Goal: Find specific page/section

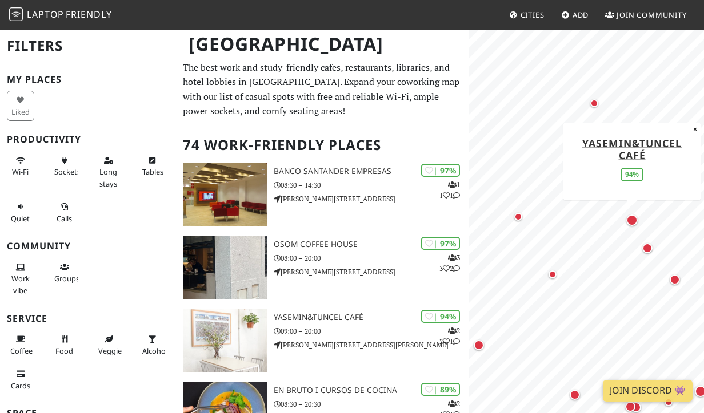
click at [630, 219] on div "Map marker" at bounding box center [631, 220] width 11 height 11
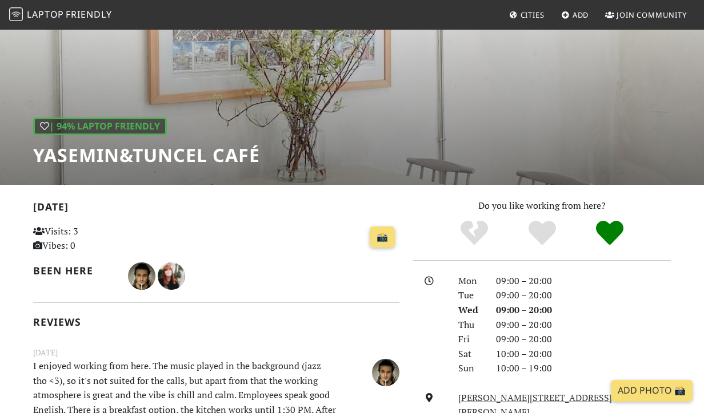
scroll to position [82, 0]
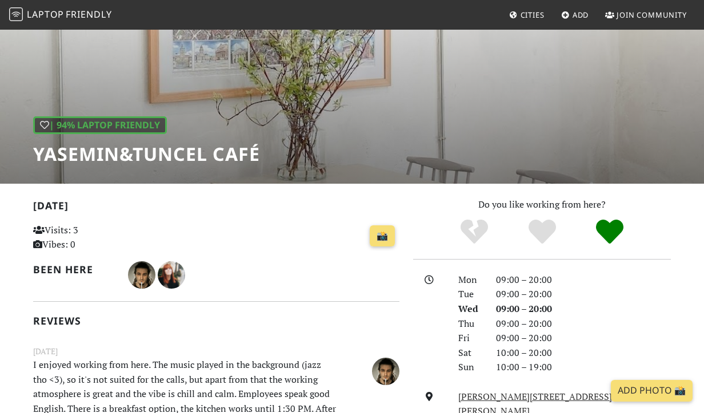
click at [267, 146] on div "| 94% Laptop Friendly [PERSON_NAME] café" at bounding box center [352, 65] width 704 height 238
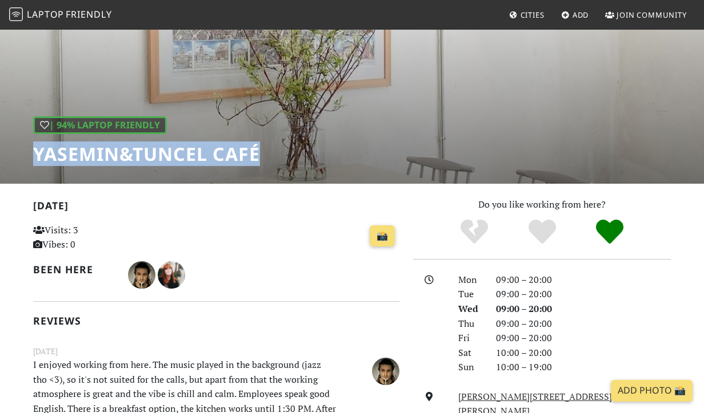
drag, startPoint x: 267, startPoint y: 146, endPoint x: 101, endPoint y: 146, distance: 165.6
click at [101, 146] on div "| 94% Laptop Friendly [PERSON_NAME] café" at bounding box center [352, 65] width 704 height 238
copy div "yasemin&tuncel café"
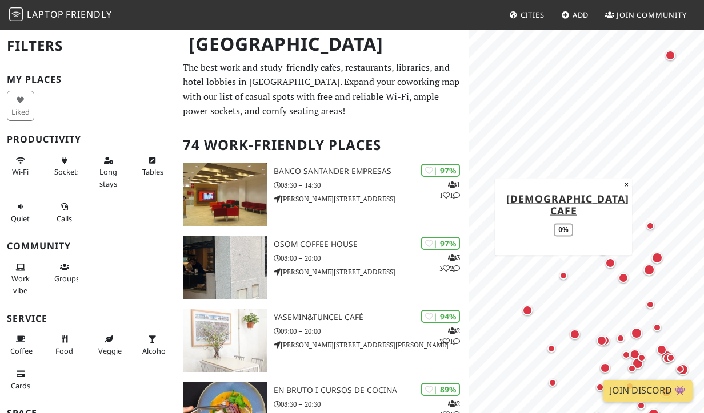
click at [564, 279] on div "Map marker" at bounding box center [563, 276] width 14 height 14
